Goal: Transaction & Acquisition: Purchase product/service

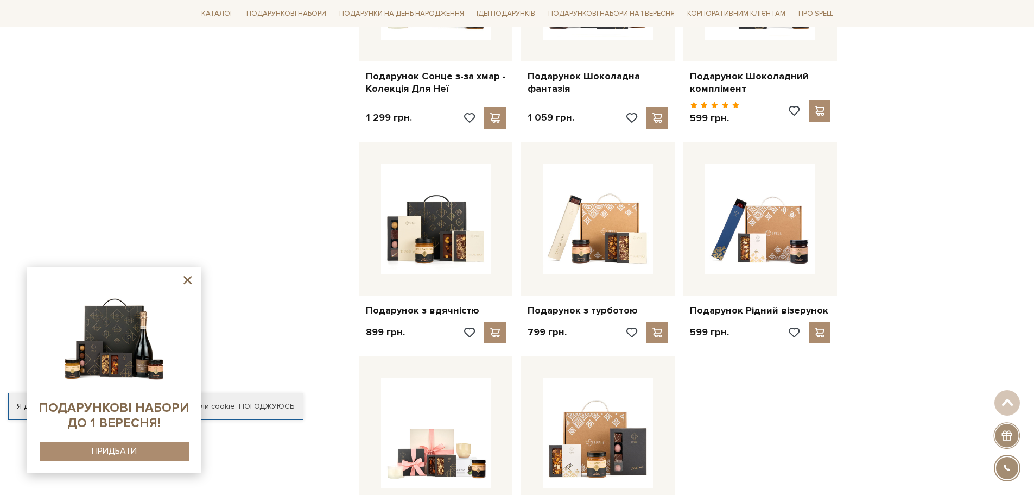
scroll to position [977, 0]
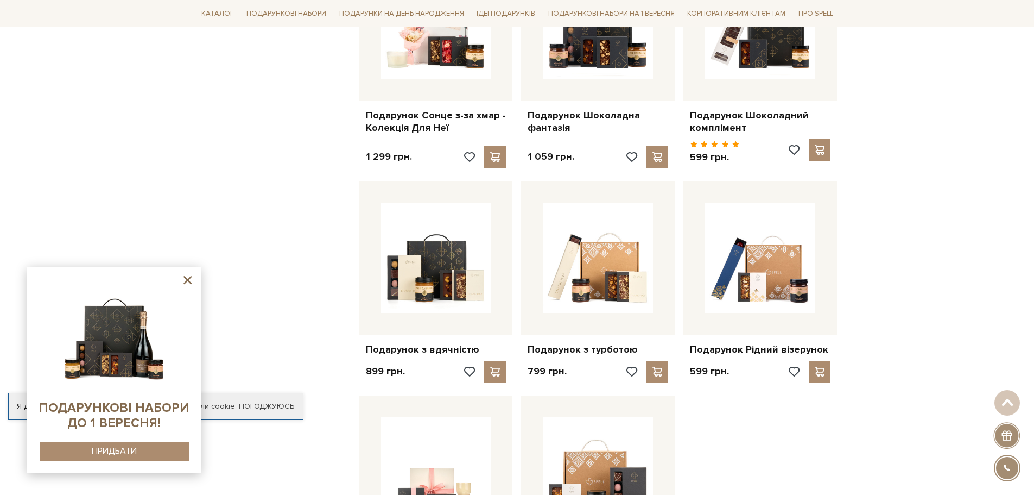
click at [117, 345] on img at bounding box center [114, 334] width 111 height 111
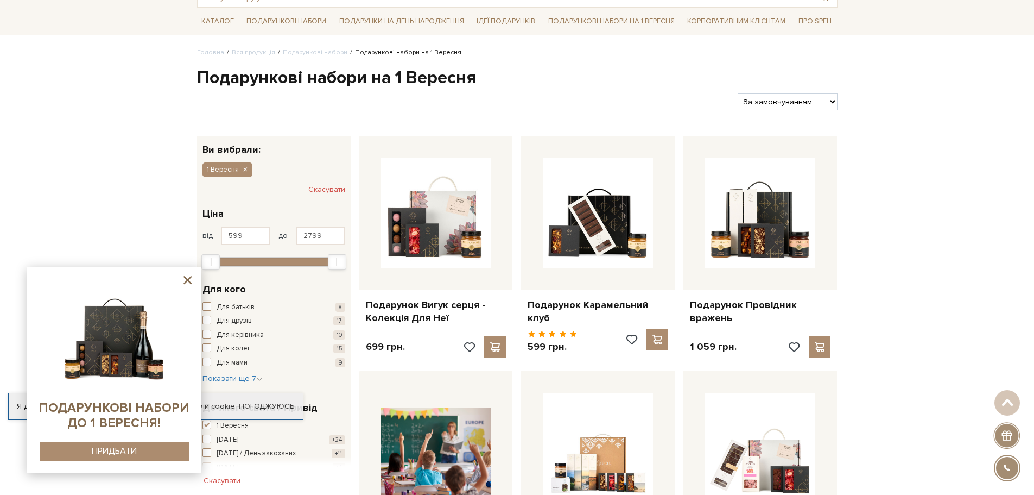
scroll to position [54, 0]
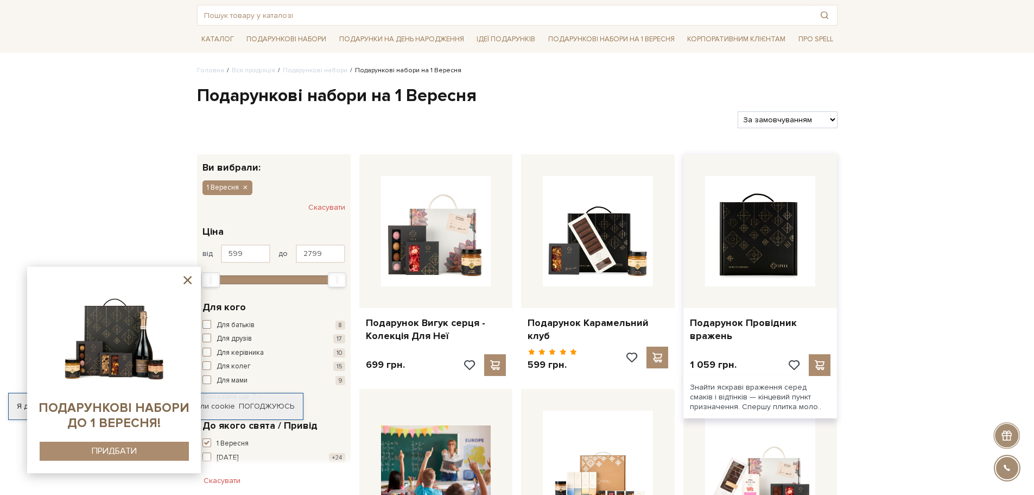
click at [782, 251] on img at bounding box center [760, 231] width 110 height 110
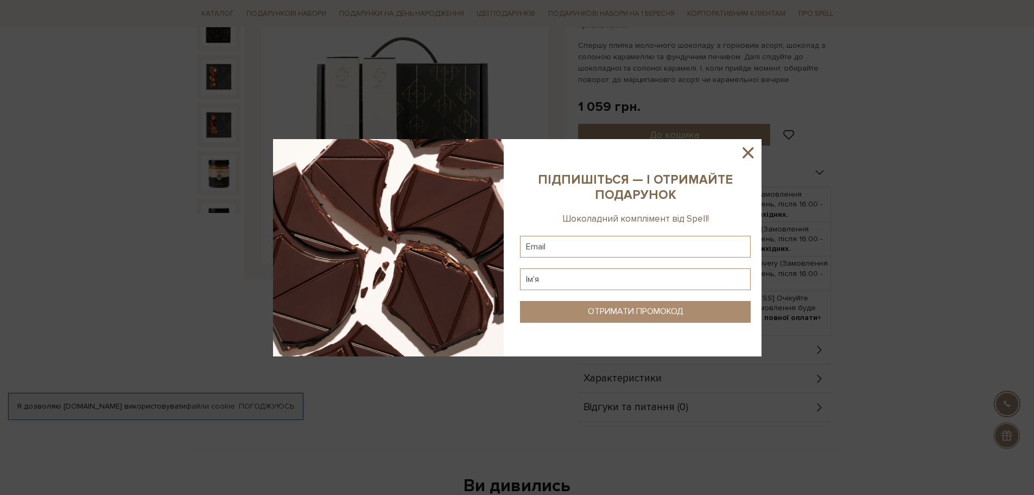
scroll to position [163, 0]
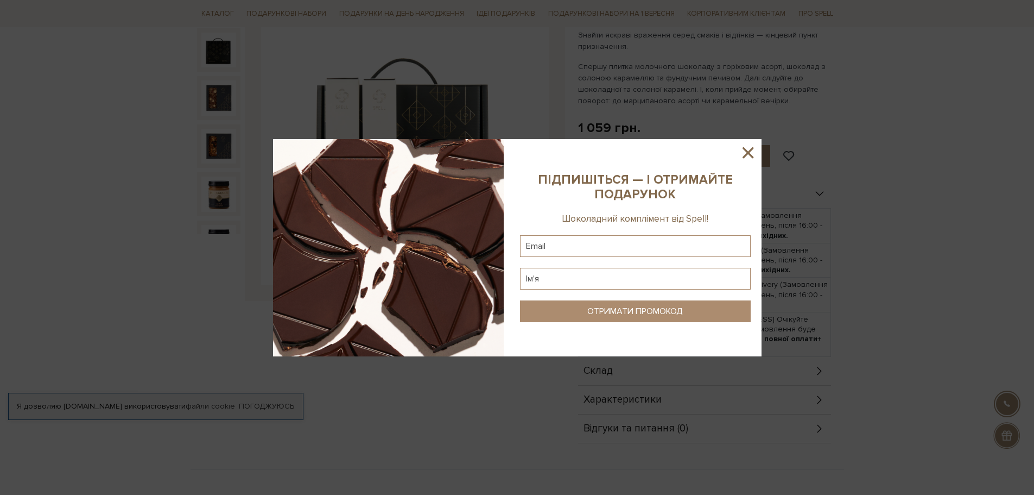
click at [749, 149] on icon at bounding box center [748, 152] width 18 height 18
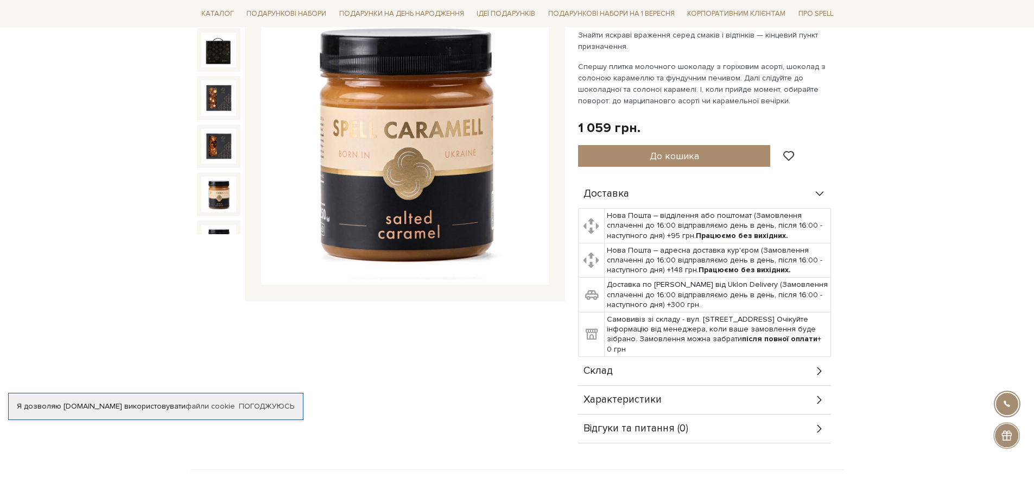
click at [212, 180] on img at bounding box center [218, 193] width 35 height 35
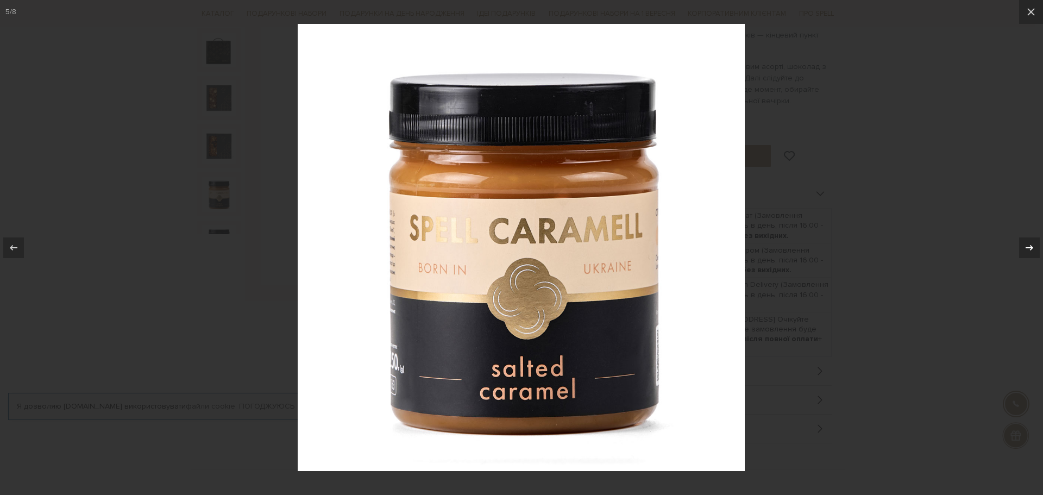
click at [1032, 250] on icon at bounding box center [1028, 247] width 13 height 13
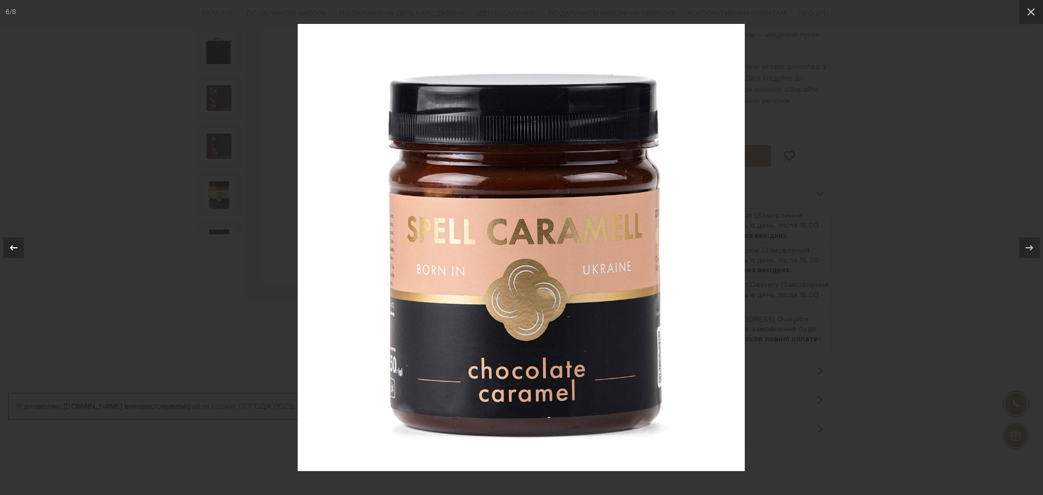
click at [5, 242] on div at bounding box center [13, 247] width 21 height 21
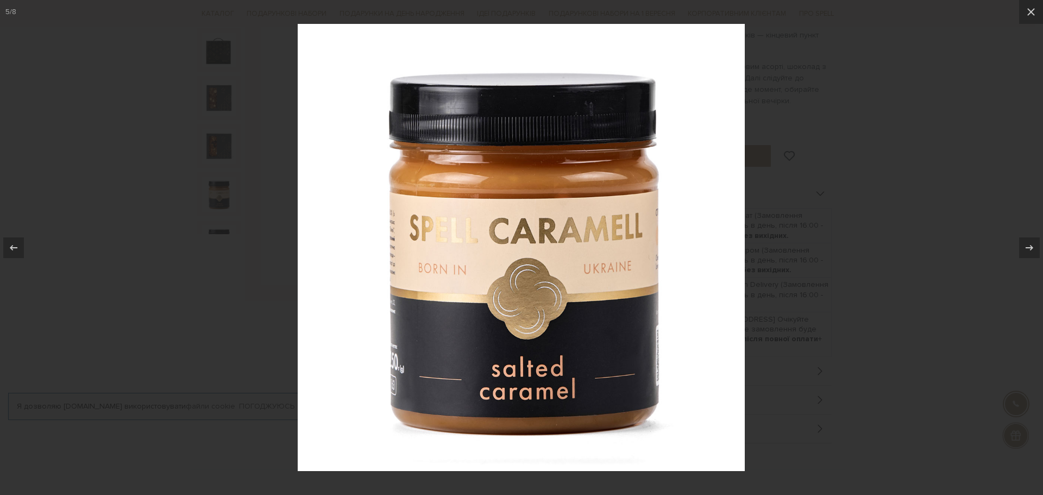
click at [784, 230] on div at bounding box center [521, 247] width 1043 height 495
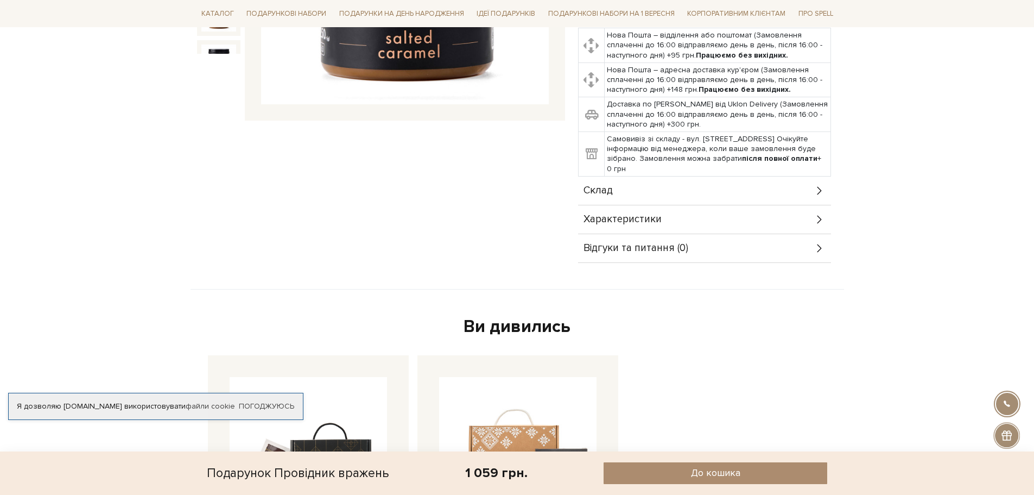
scroll to position [380, 0]
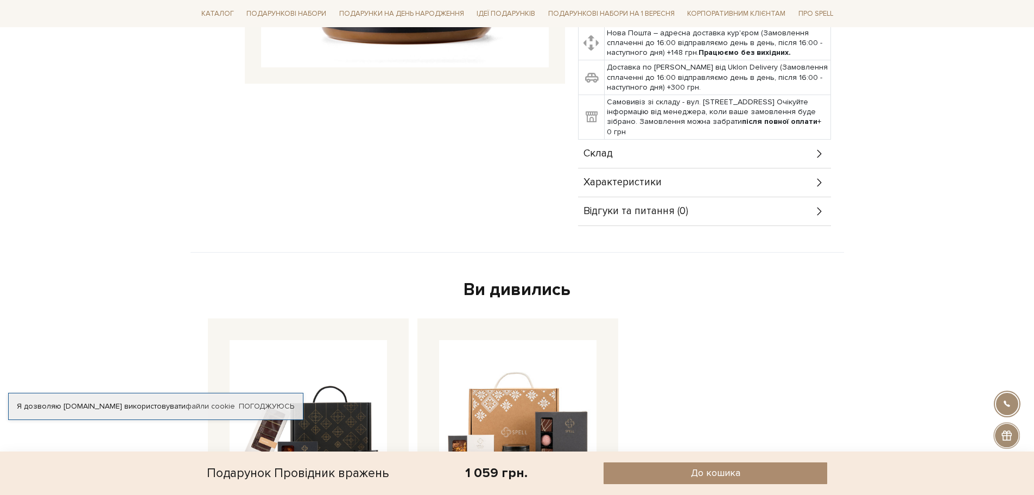
click at [610, 149] on span "Склад" at bounding box center [598, 154] width 29 height 10
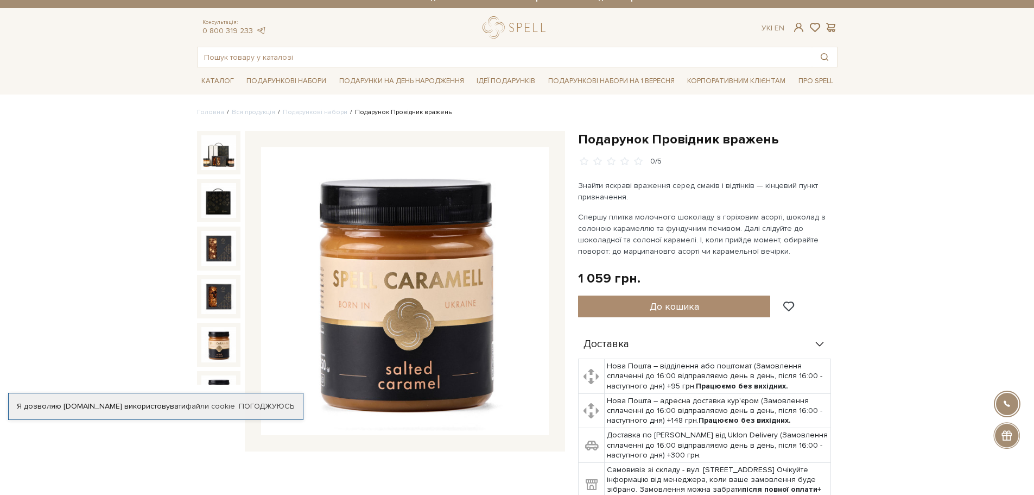
scroll to position [0, 0]
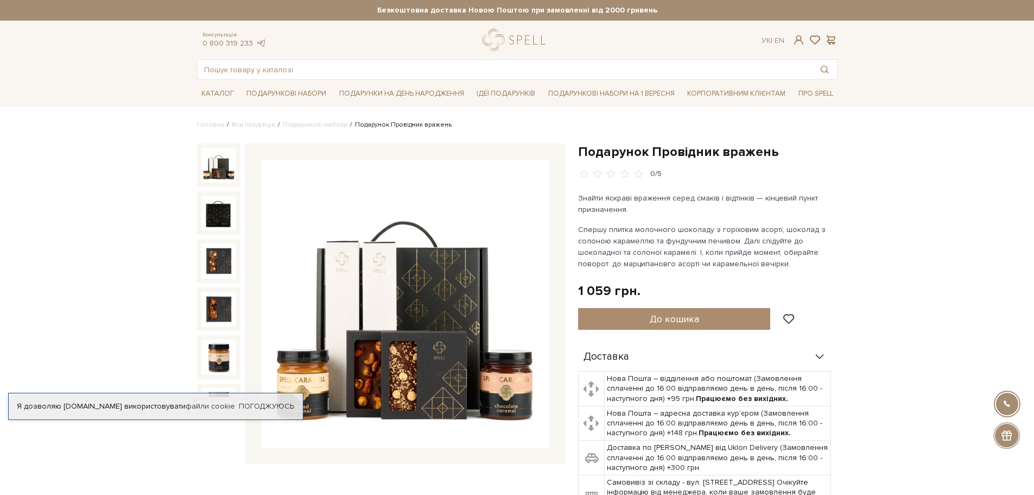
click at [218, 165] on img at bounding box center [218, 165] width 35 height 35
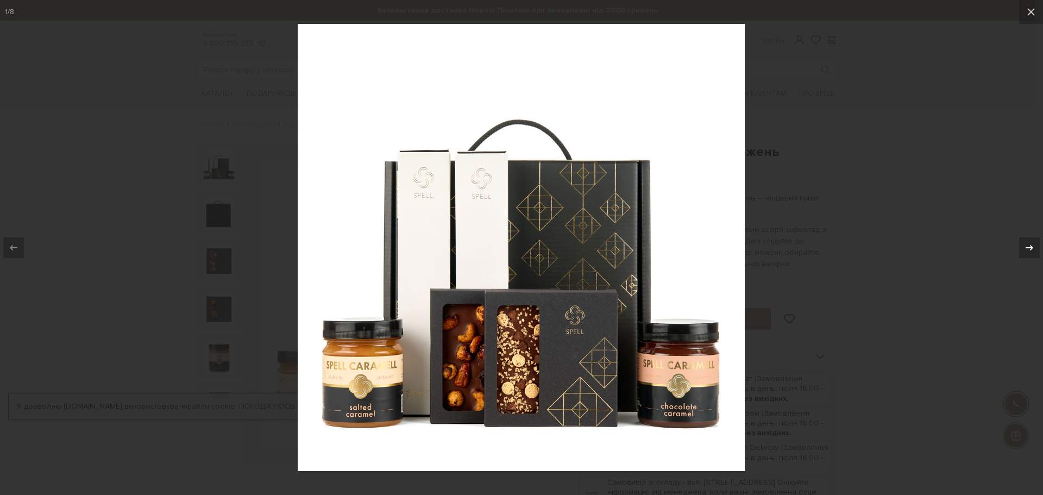
click at [1031, 245] on icon at bounding box center [1028, 247] width 13 height 13
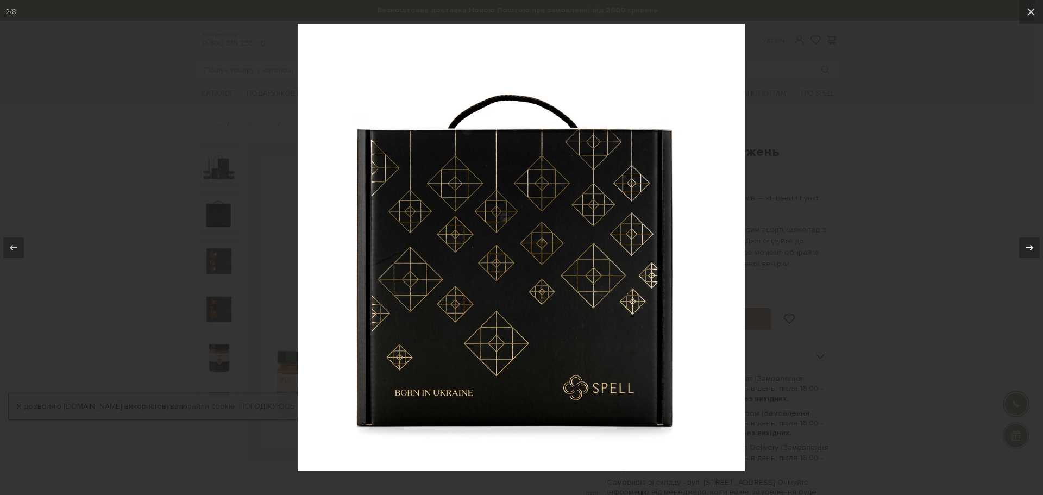
click at [1032, 244] on icon at bounding box center [1028, 247] width 13 height 13
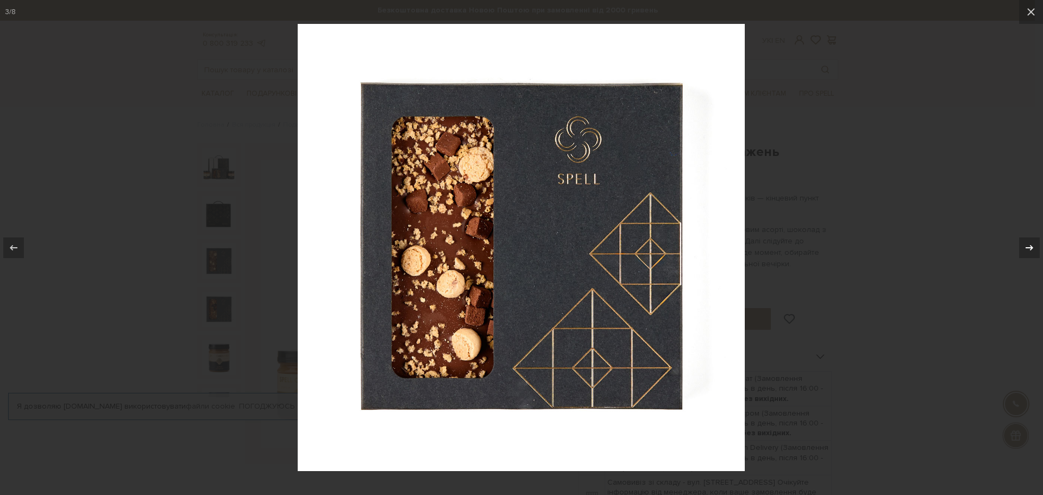
click at [1032, 244] on icon at bounding box center [1028, 247] width 13 height 13
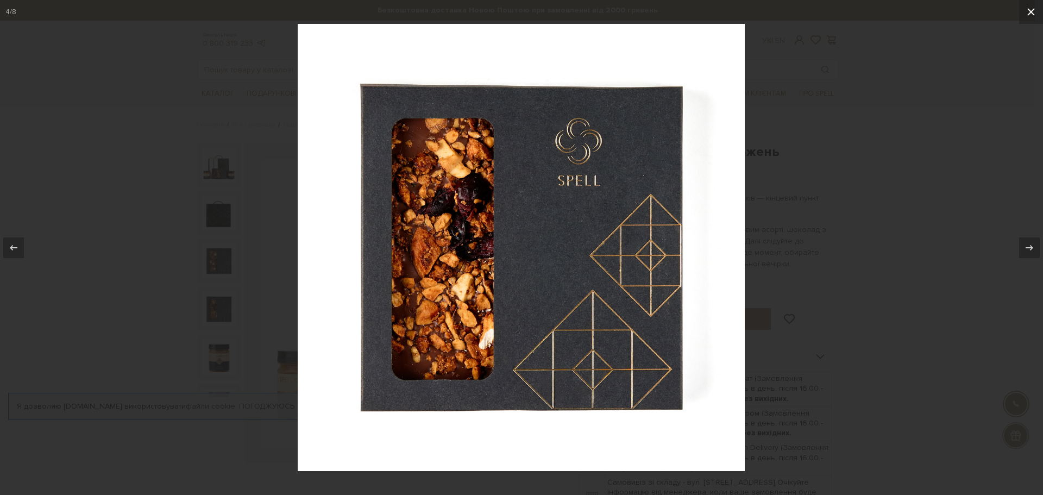
drag, startPoint x: 1032, startPoint y: 9, endPoint x: 1025, endPoint y: 16, distance: 9.6
click at [1032, 10] on icon at bounding box center [1030, 11] width 13 height 13
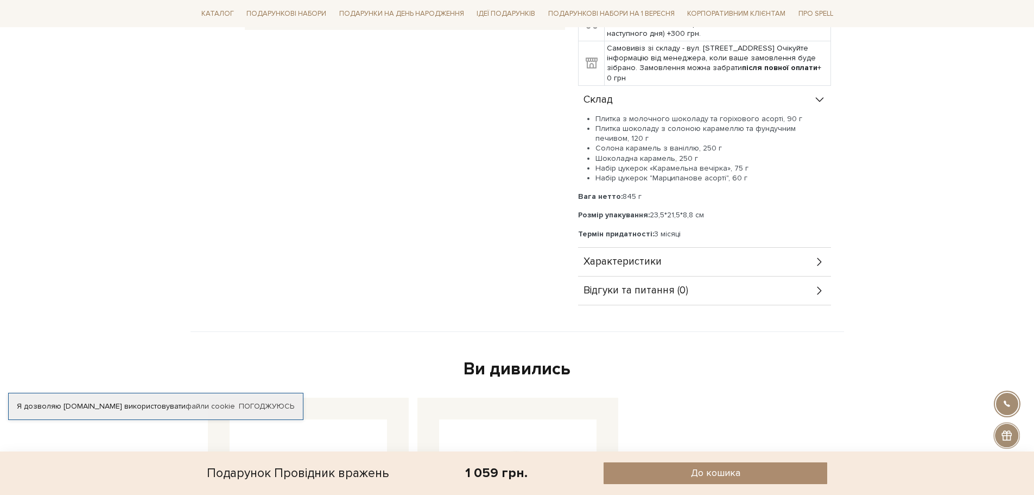
scroll to position [434, 0]
click at [817, 260] on icon at bounding box center [820, 261] width 12 height 12
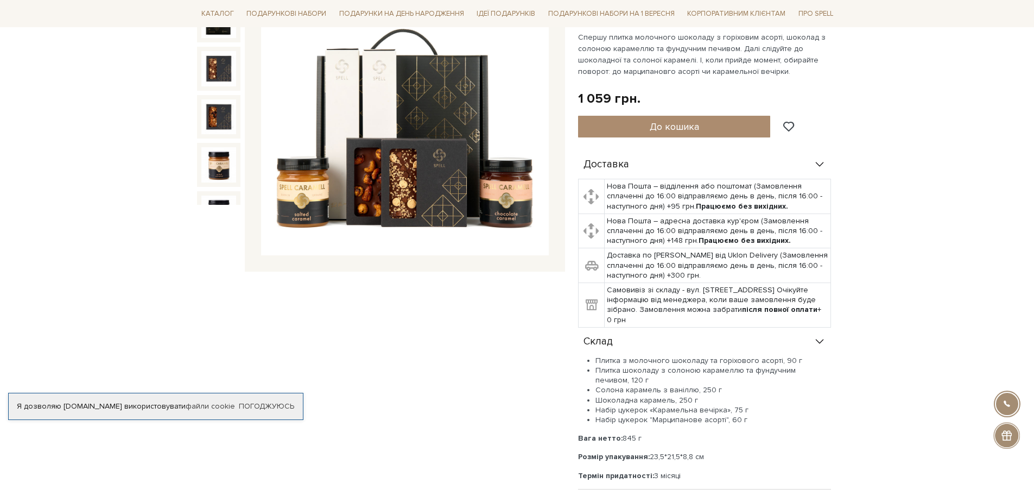
scroll to position [217, 0]
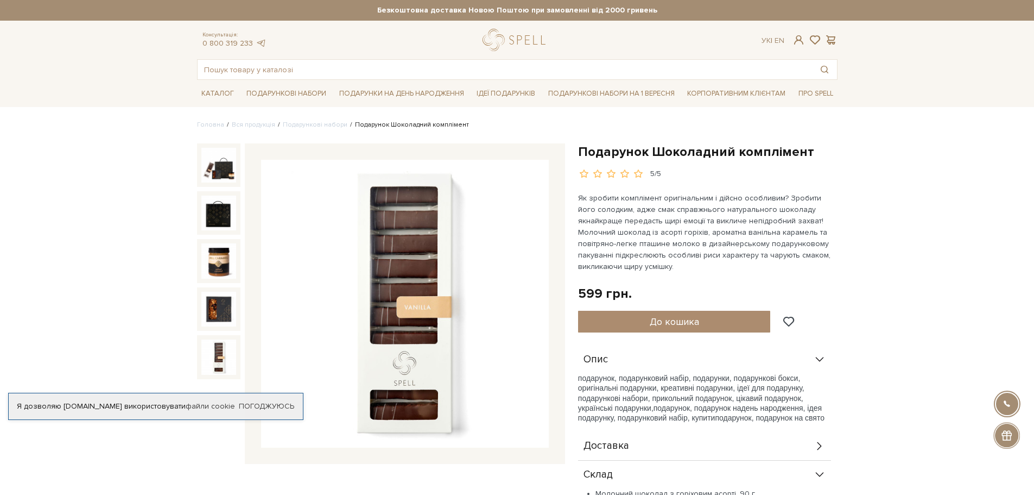
click at [222, 362] on img at bounding box center [218, 356] width 35 height 35
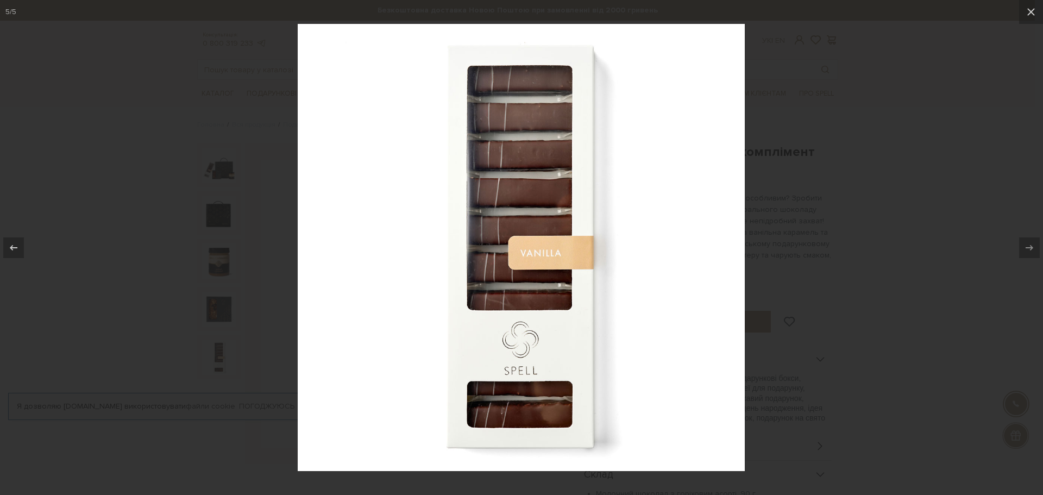
click at [221, 170] on div at bounding box center [521, 247] width 1043 height 495
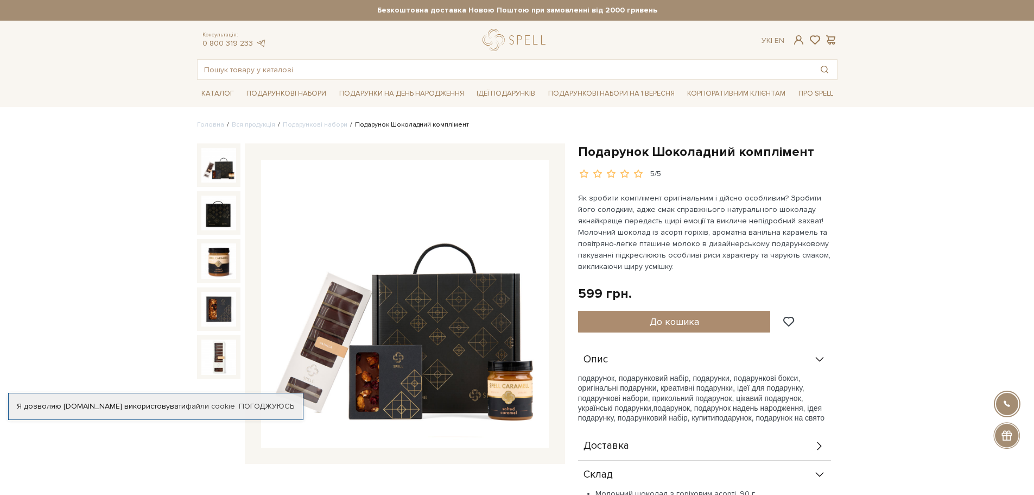
click at [219, 166] on img at bounding box center [218, 165] width 35 height 35
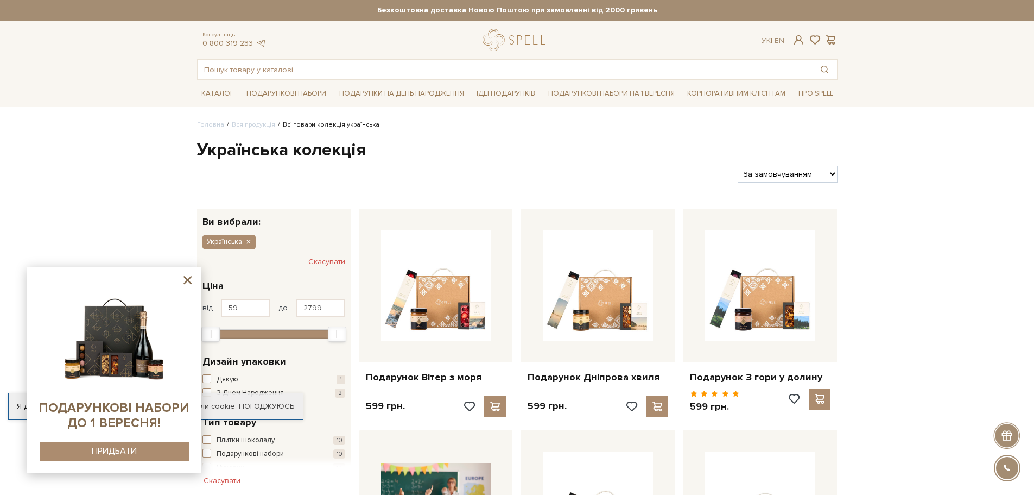
click at [96, 345] on img at bounding box center [114, 334] width 111 height 111
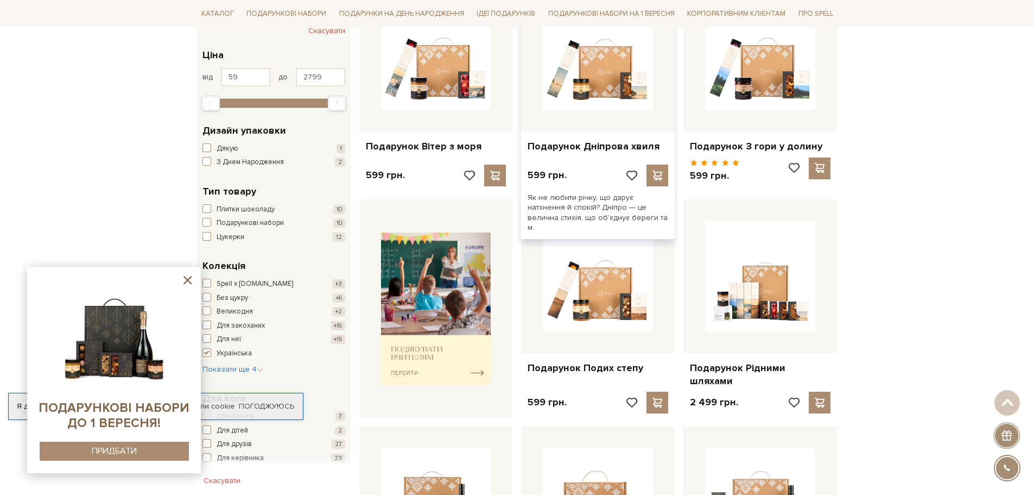
scroll to position [109, 0]
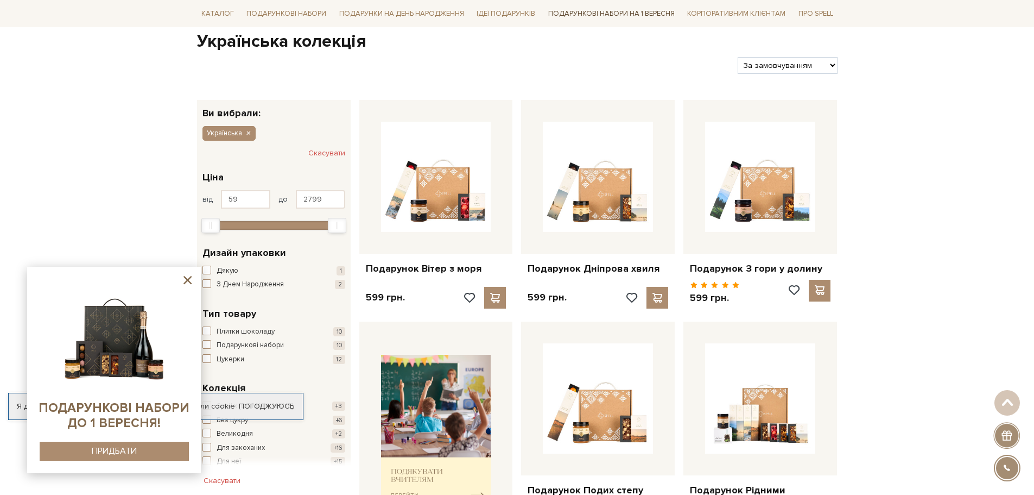
click at [601, 15] on link "Подарункові набори на 1 Вересня" at bounding box center [611, 13] width 135 height 18
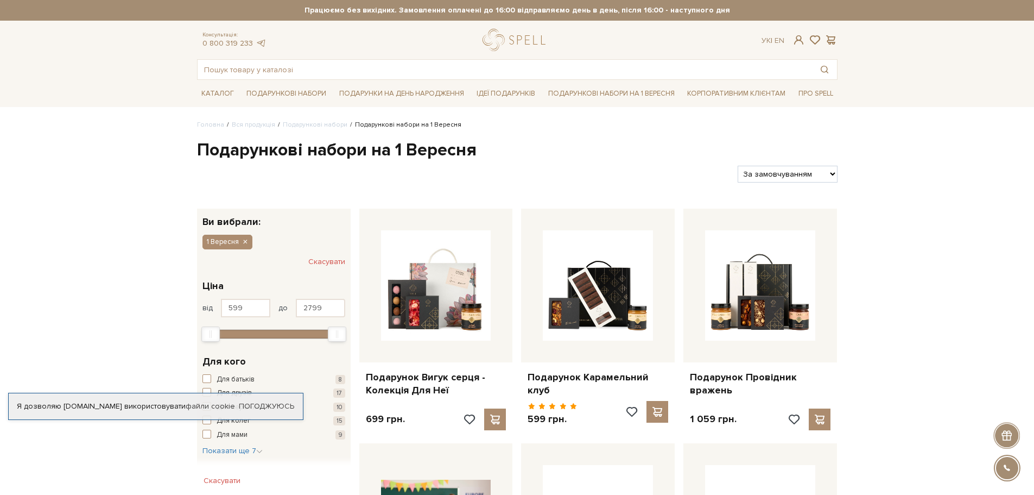
click at [829, 176] on select "За замовчуванням За Ціною (зростання) За Ціною (зменшення) Новинки За популярні…" at bounding box center [787, 174] width 99 height 17
select select "https://spellchocolate.com/our-productions/podarunkovi-box/1_veresnya?sort=p.pr…"
click at [738, 166] on select "За замовчуванням За Ціною (зростання) За Ціною (зменшення) Новинки За популярні…" at bounding box center [787, 174] width 99 height 17
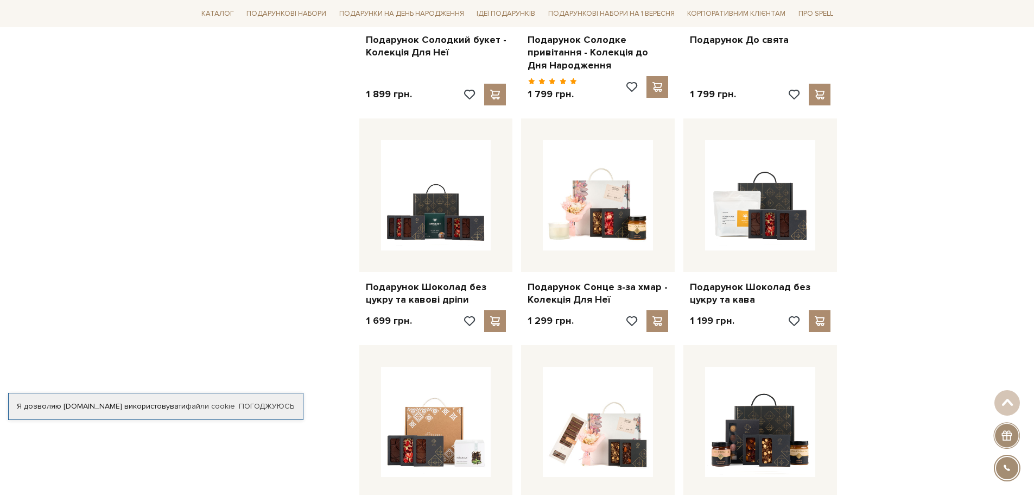
scroll to position [814, 0]
